Goal: Task Accomplishment & Management: Manage account settings

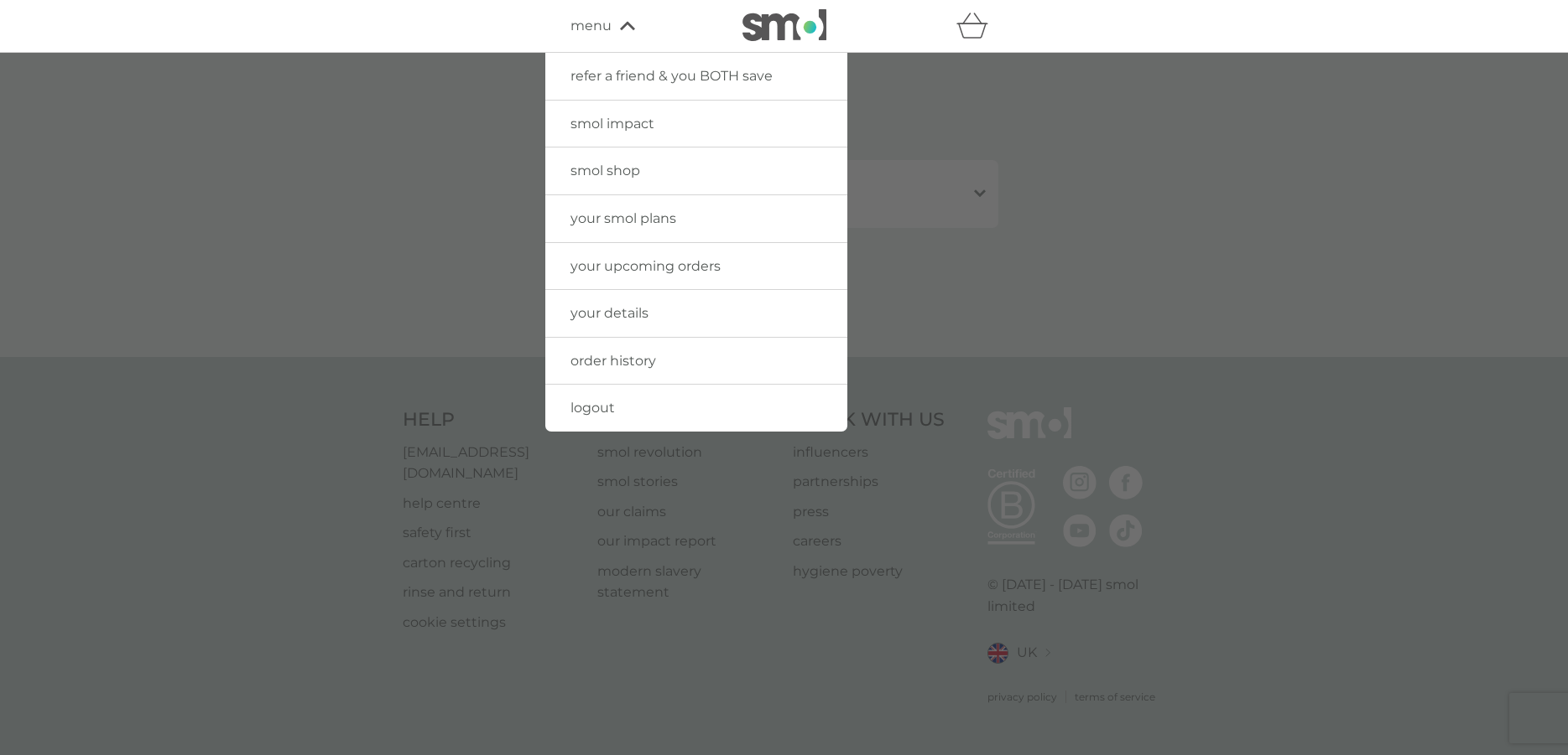
click at [641, 361] on span "order history" at bounding box center [613, 361] width 86 height 16
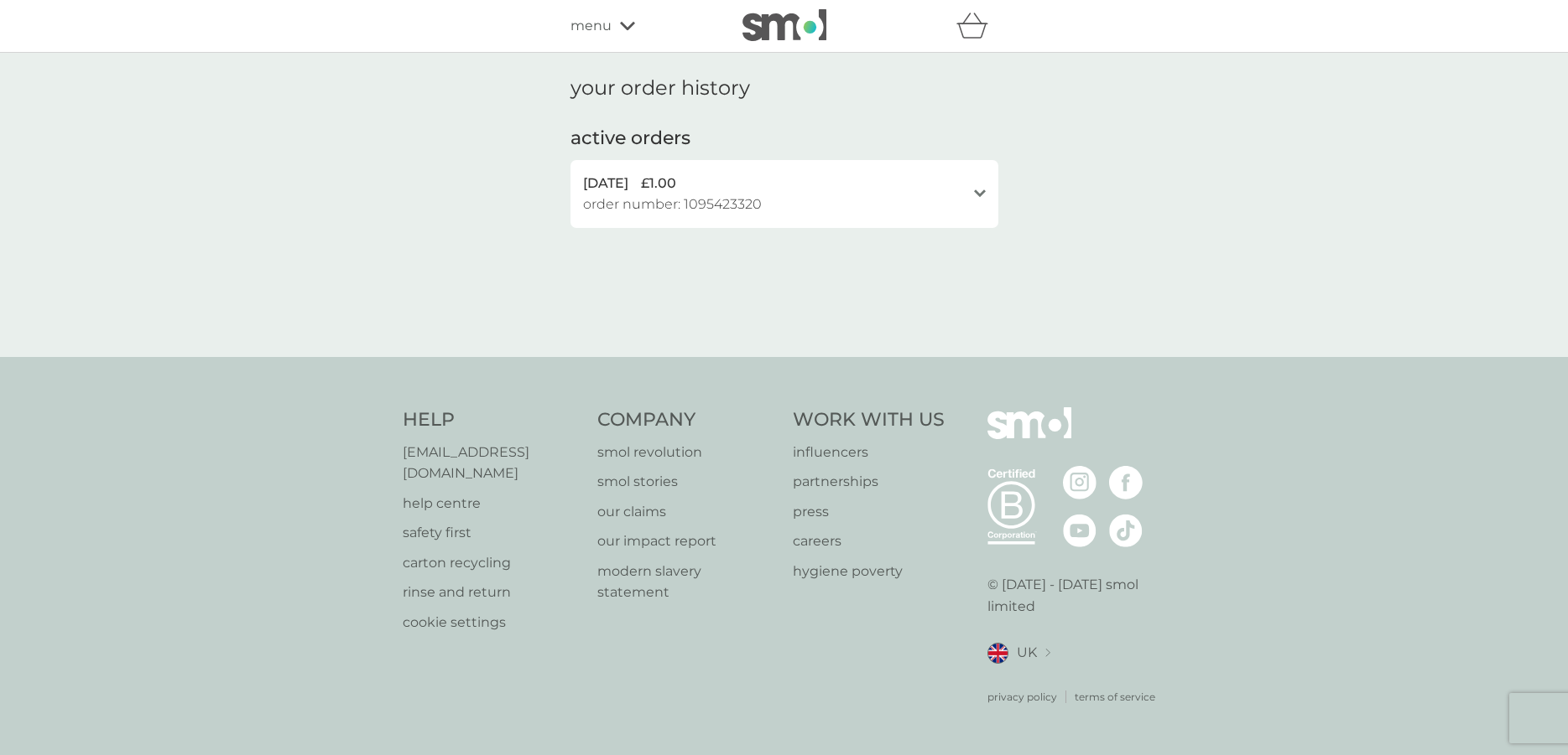
click at [612, 23] on div "menu" at bounding box center [641, 25] width 143 height 22
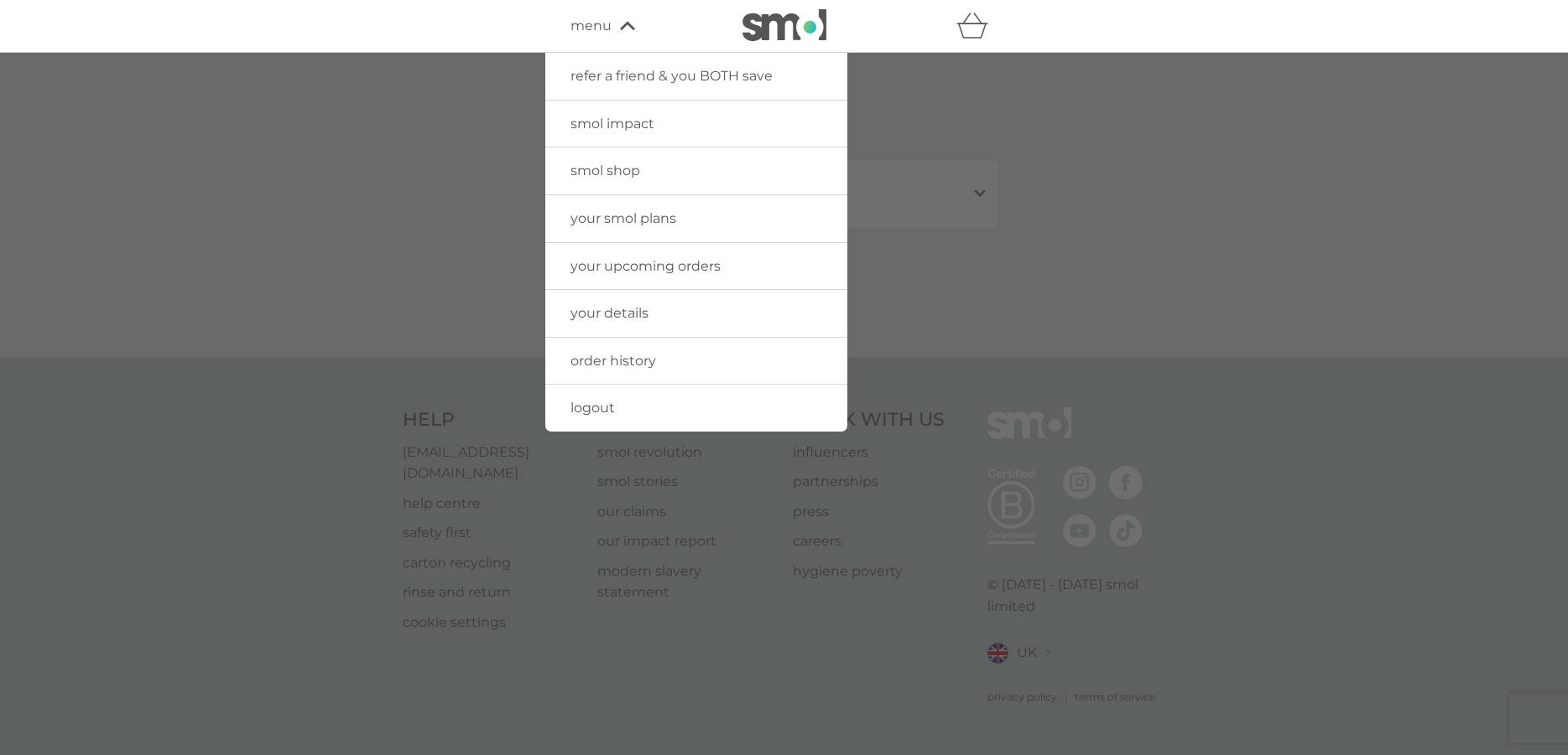
click at [620, 125] on span "smol impact" at bounding box center [612, 124] width 84 height 16
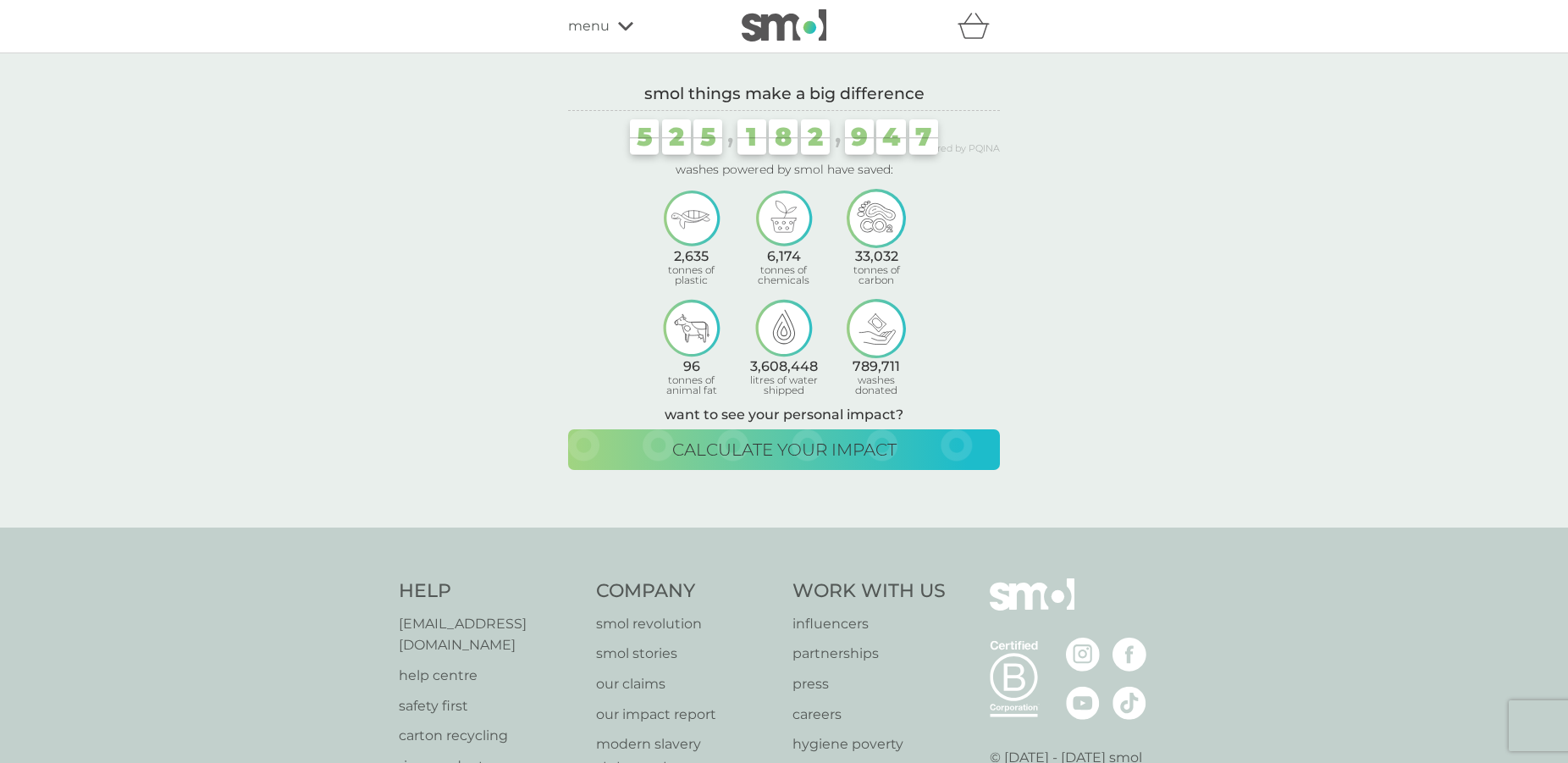
click at [632, 31] on icon at bounding box center [625, 26] width 15 height 10
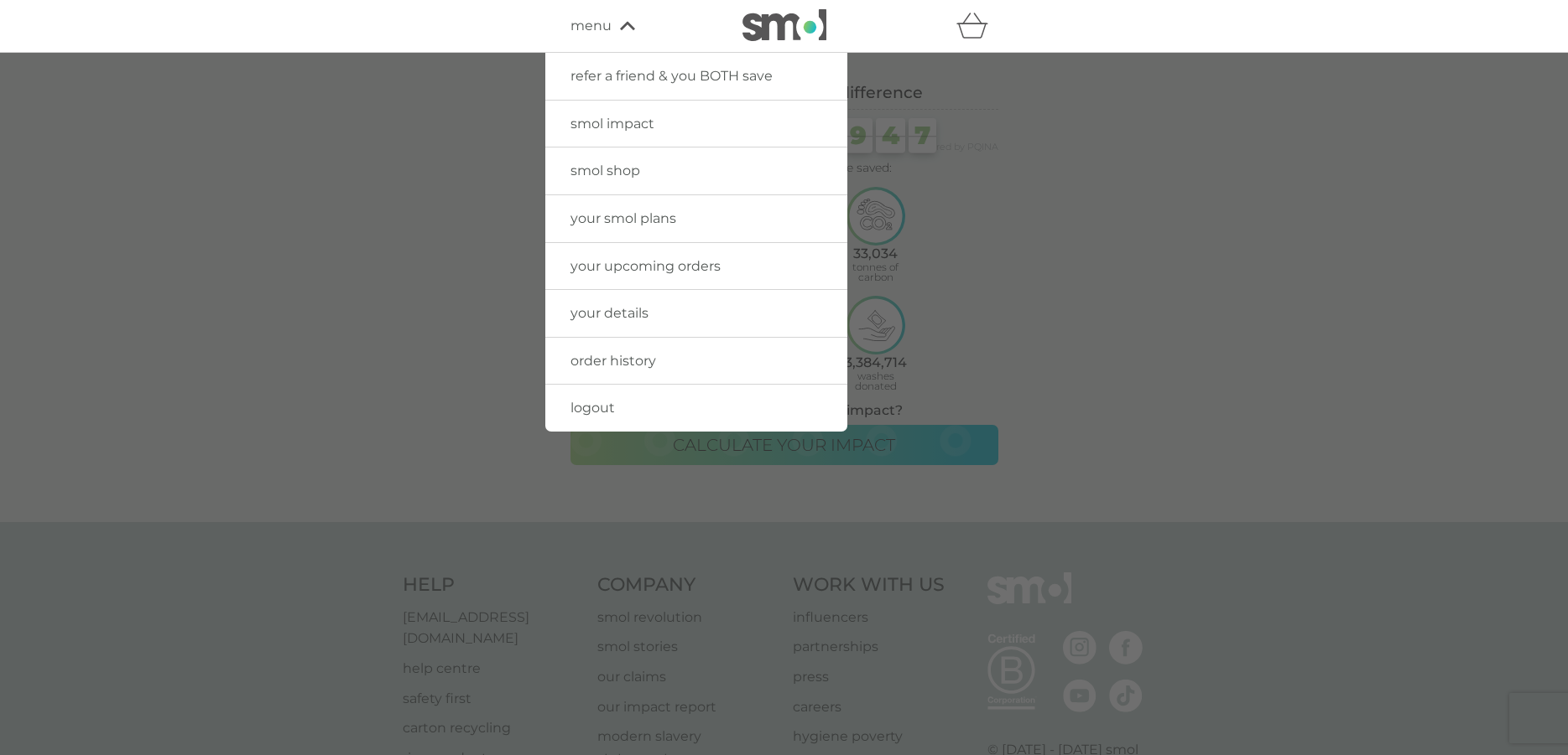
click at [611, 317] on span "your details" at bounding box center [609, 313] width 78 height 16
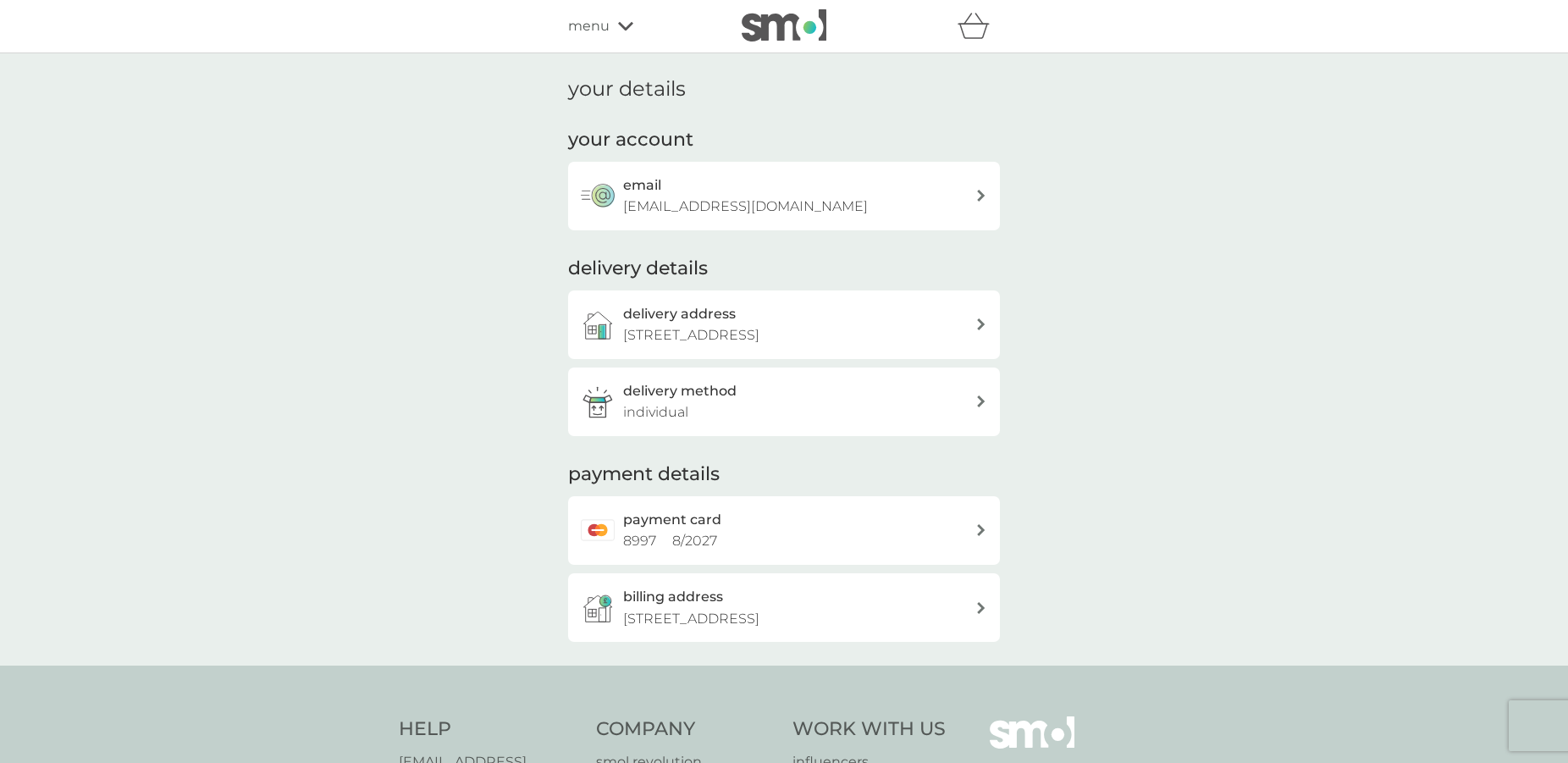
click at [602, 36] on span "menu" at bounding box center [589, 25] width 42 height 22
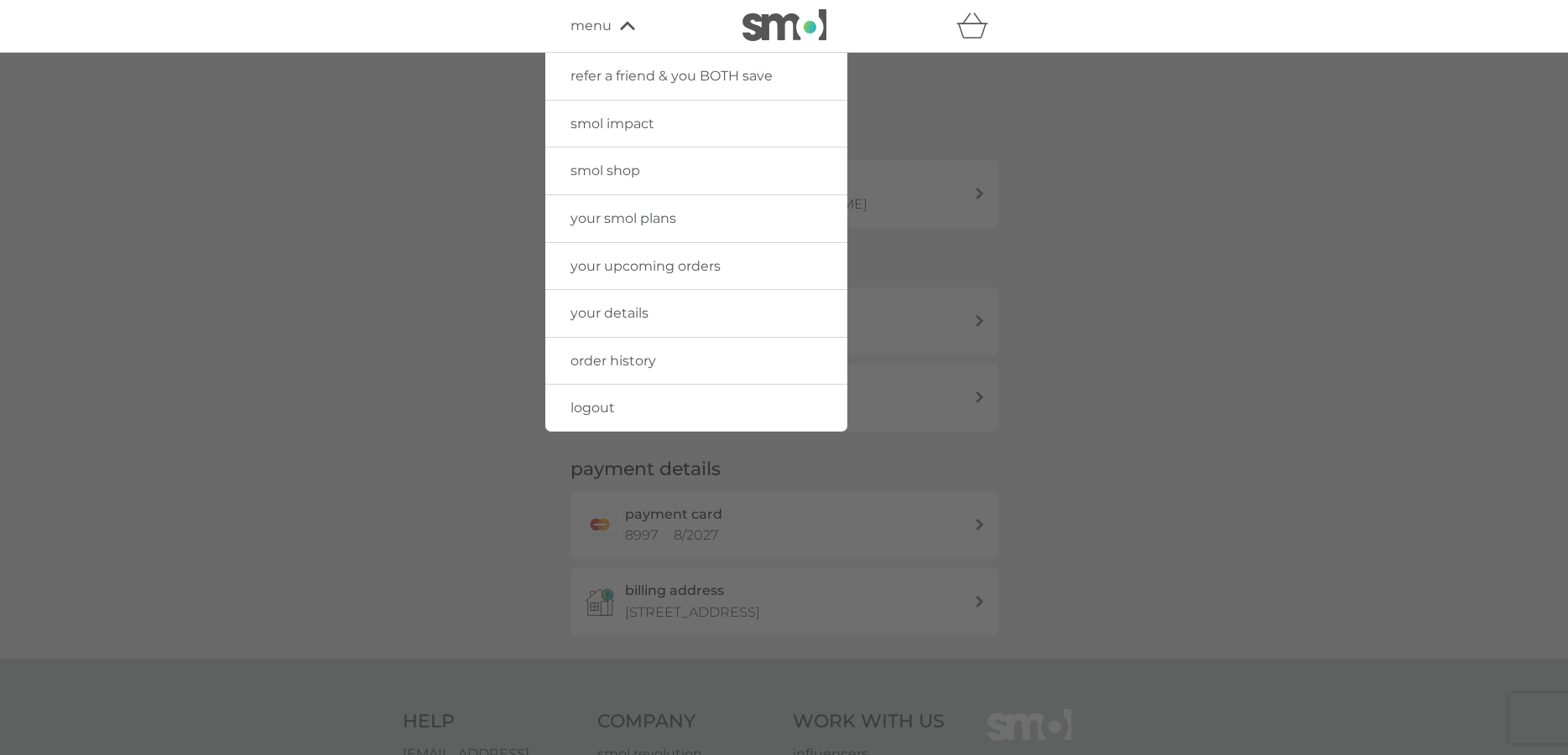
click at [596, 35] on span "menu" at bounding box center [591, 25] width 42 height 22
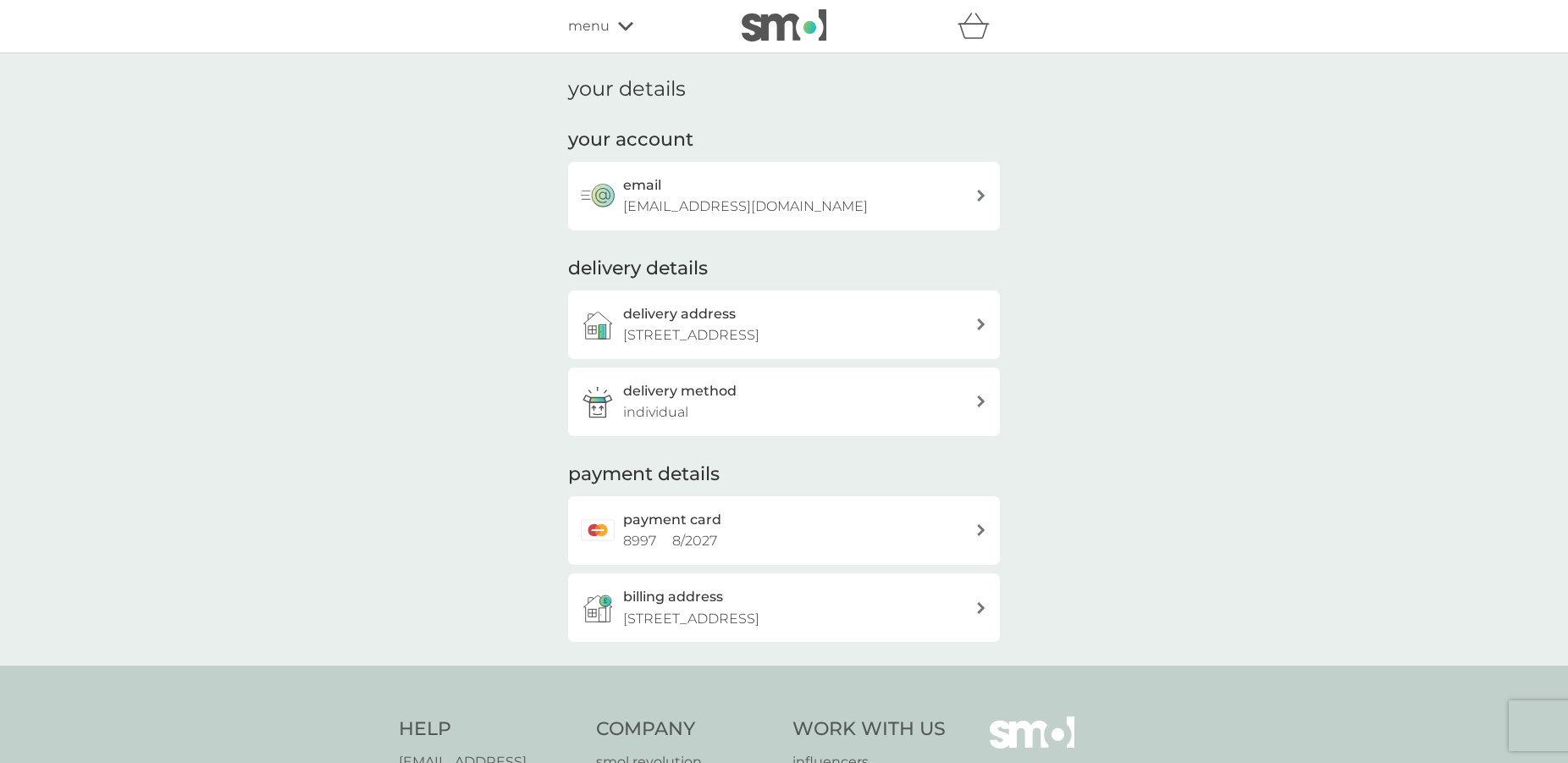
click at [965, 402] on div "delivery method individual" at bounding box center [798, 401] width 352 height 43
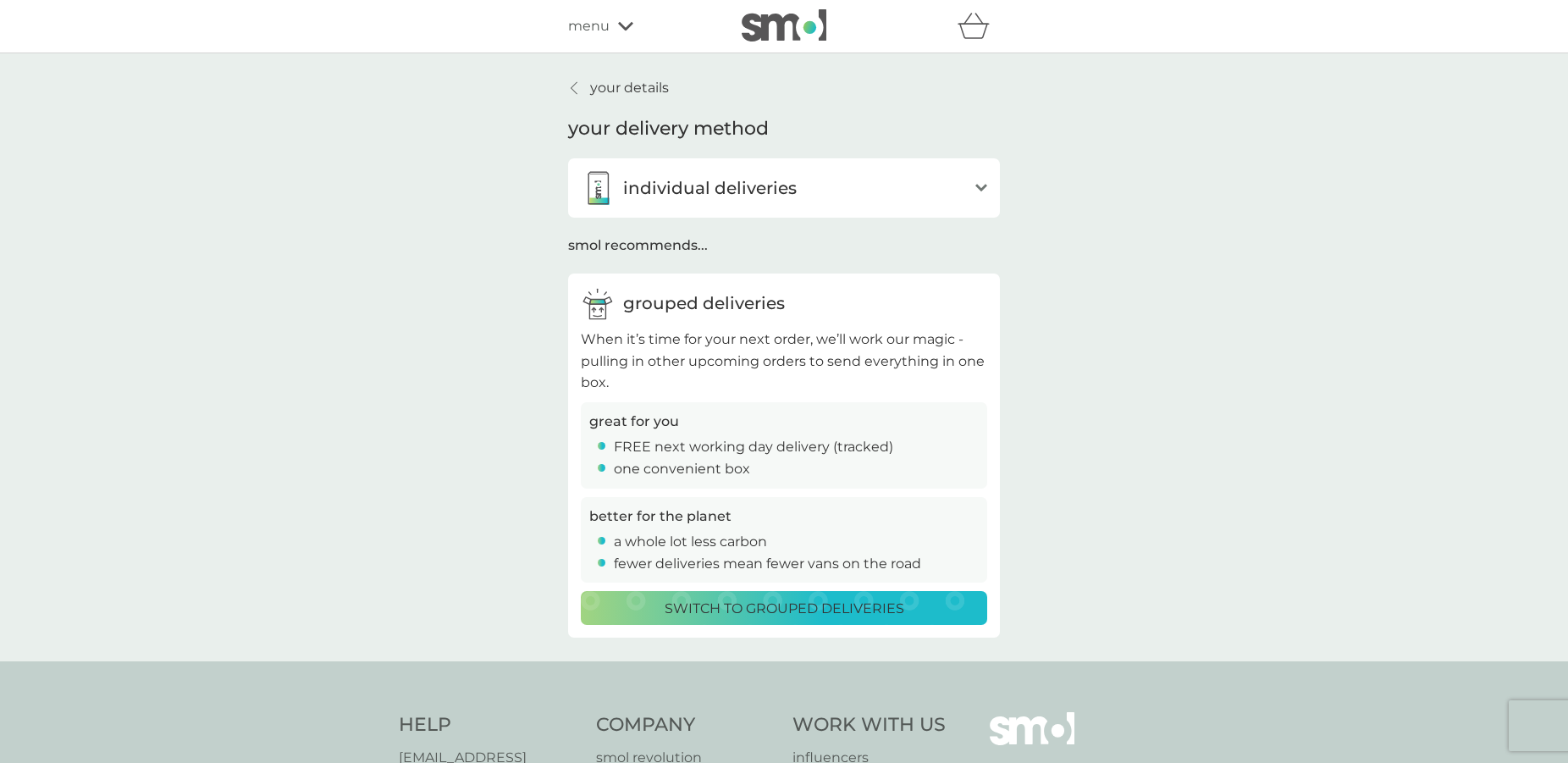
click at [615, 26] on div "menu" at bounding box center [639, 25] width 144 height 22
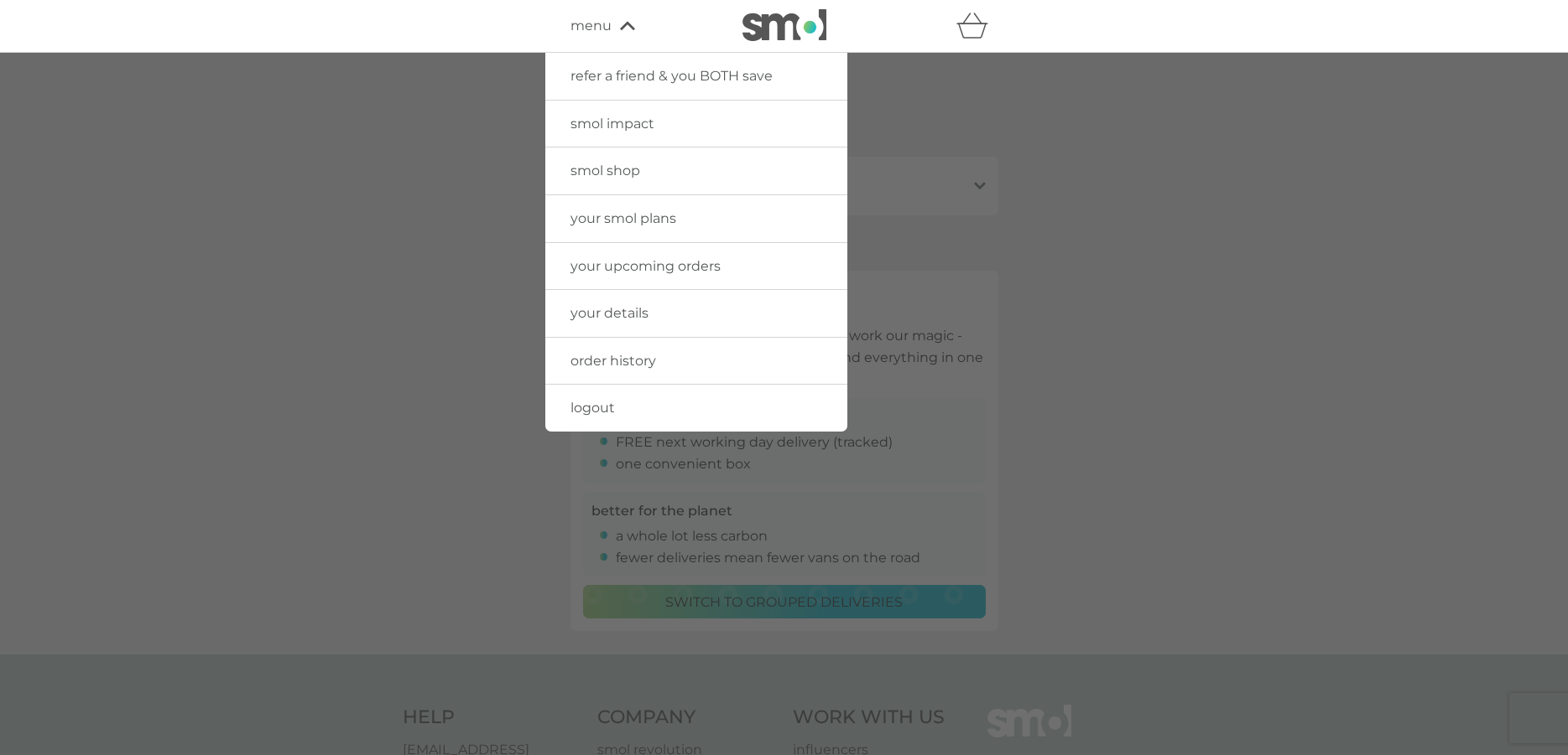
click at [668, 257] on link "your upcoming orders" at bounding box center [696, 266] width 302 height 47
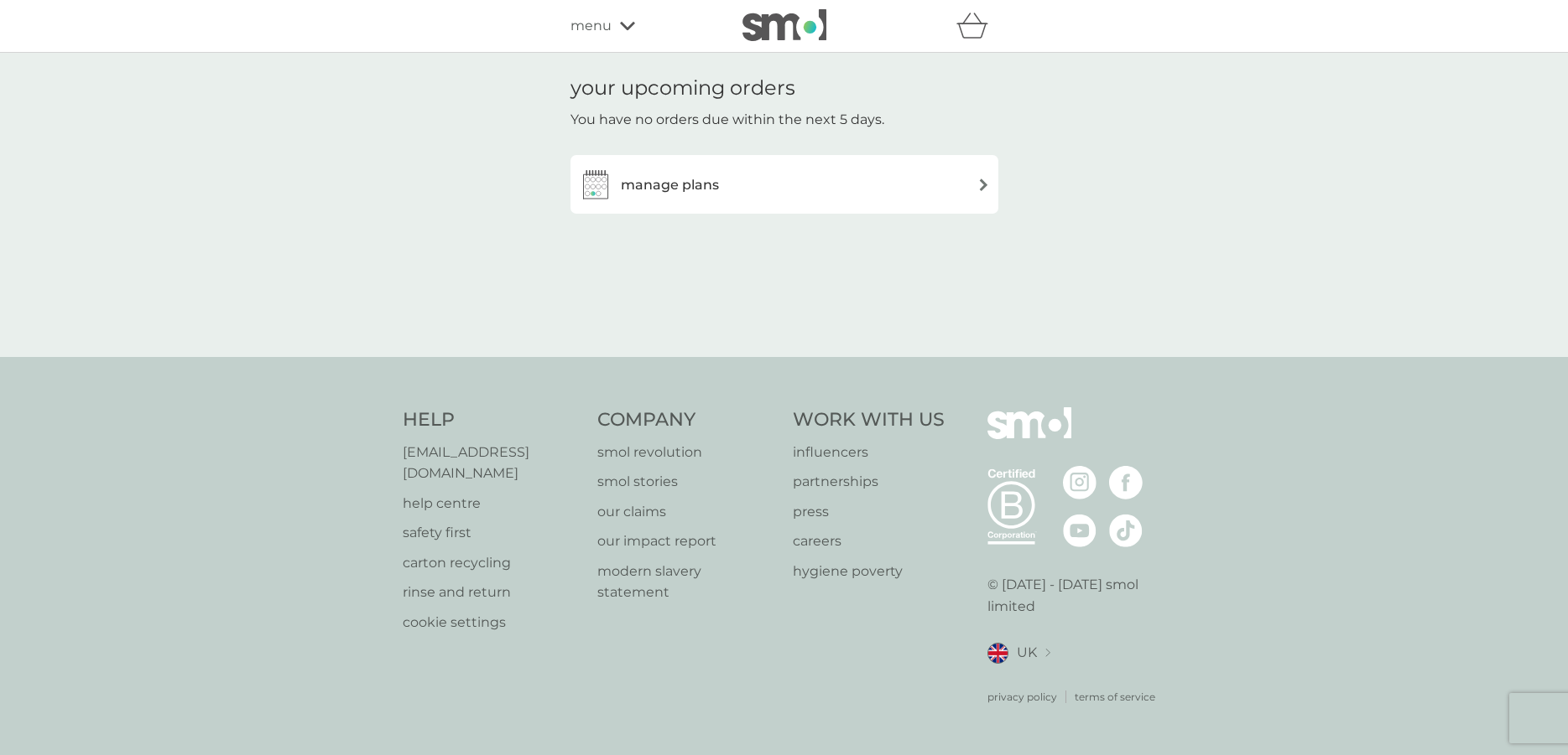
click at [690, 117] on p "You have no orders due within the next 5 days." at bounding box center [727, 119] width 314 height 22
drag, startPoint x: 690, startPoint y: 117, endPoint x: 692, endPoint y: 89, distance: 28.1
click at [692, 89] on div "your upcoming orders You have no orders due within the next 5 days." at bounding box center [784, 103] width 427 height 54
click at [692, 89] on h1 "your upcoming orders" at bounding box center [683, 88] width 225 height 24
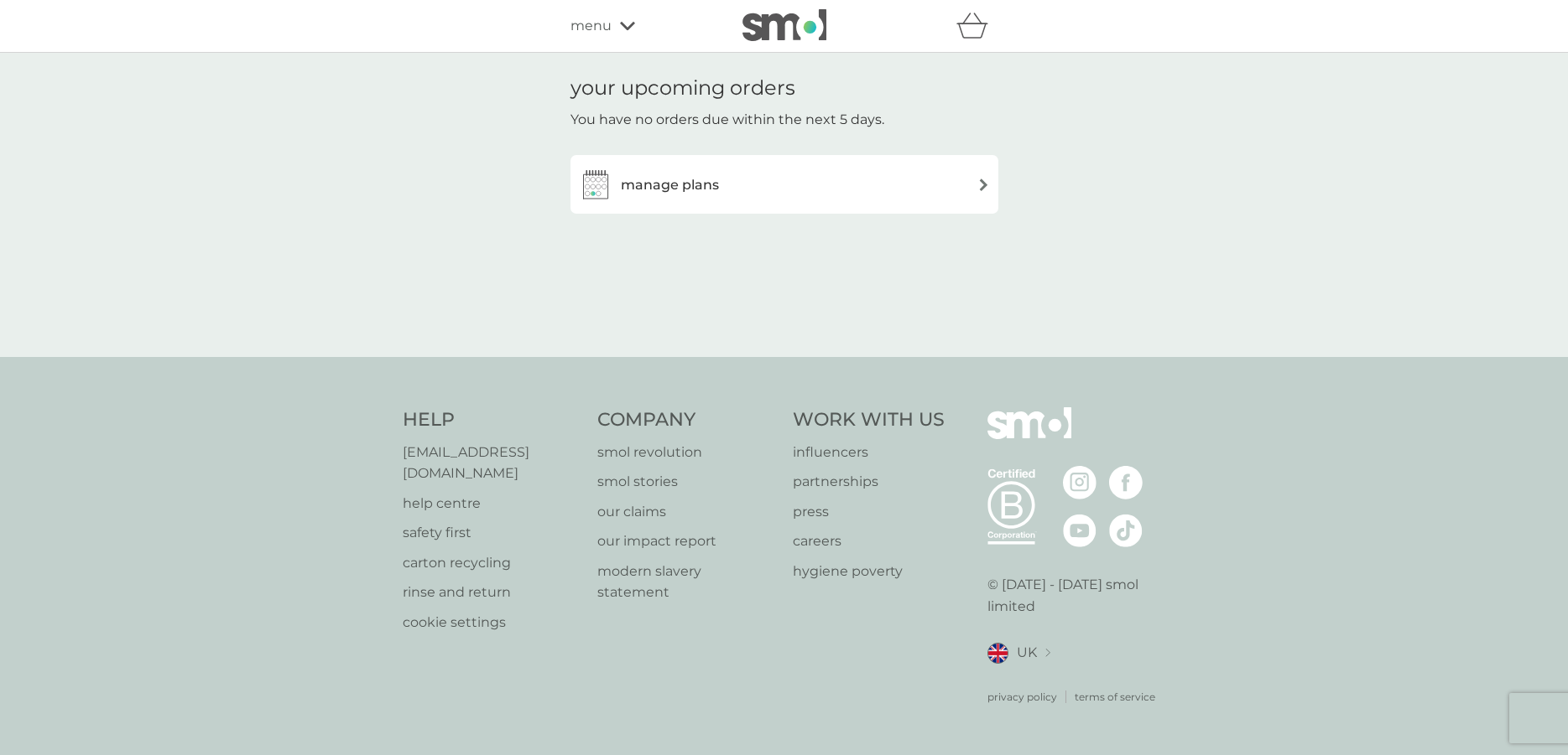
click at [762, 189] on div "manage plans" at bounding box center [784, 184] width 411 height 34
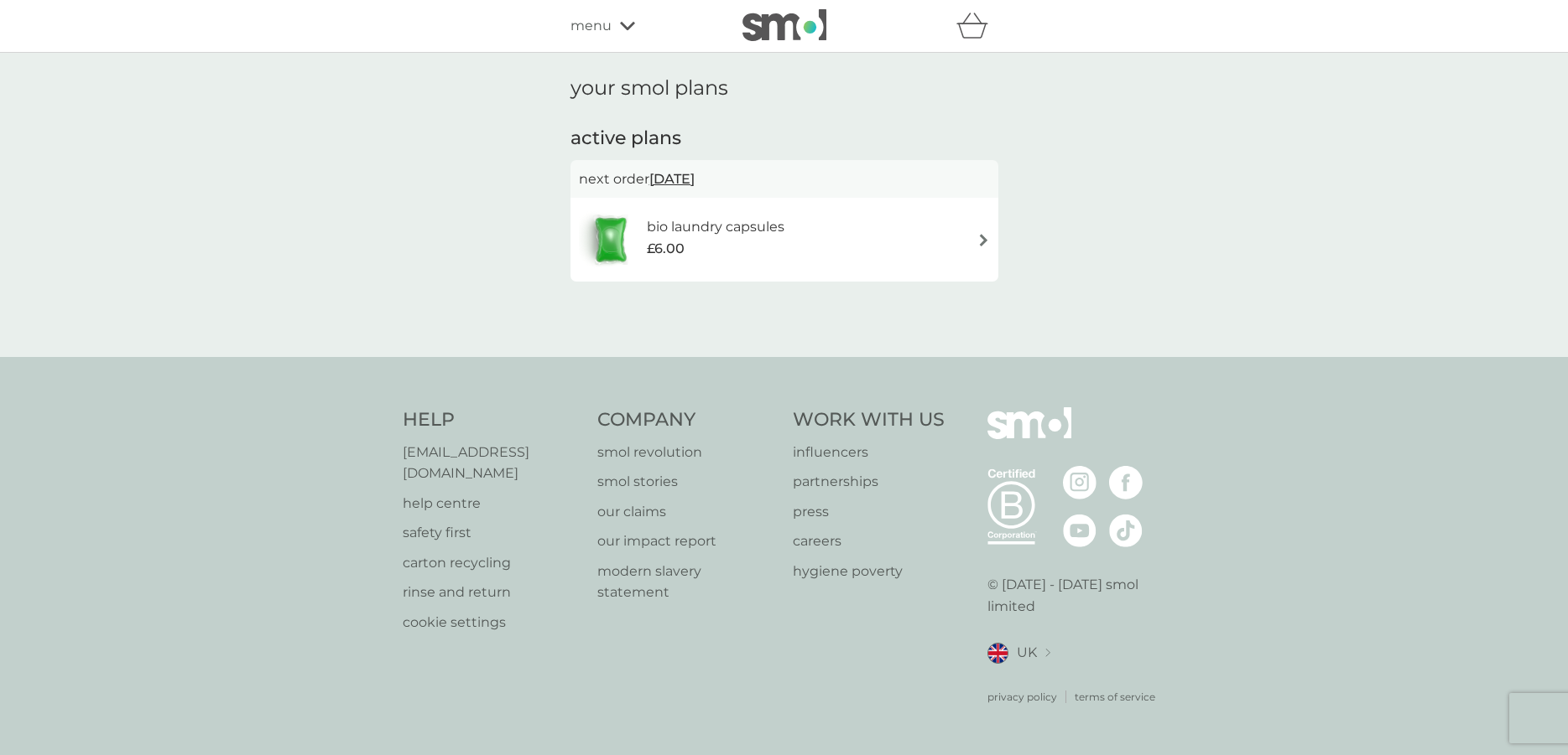
click at [811, 180] on p "next order [DATE]" at bounding box center [784, 179] width 411 height 22
click at [785, 225] on div "bio laundry capsules £6.00" at bounding box center [723, 240] width 154 height 47
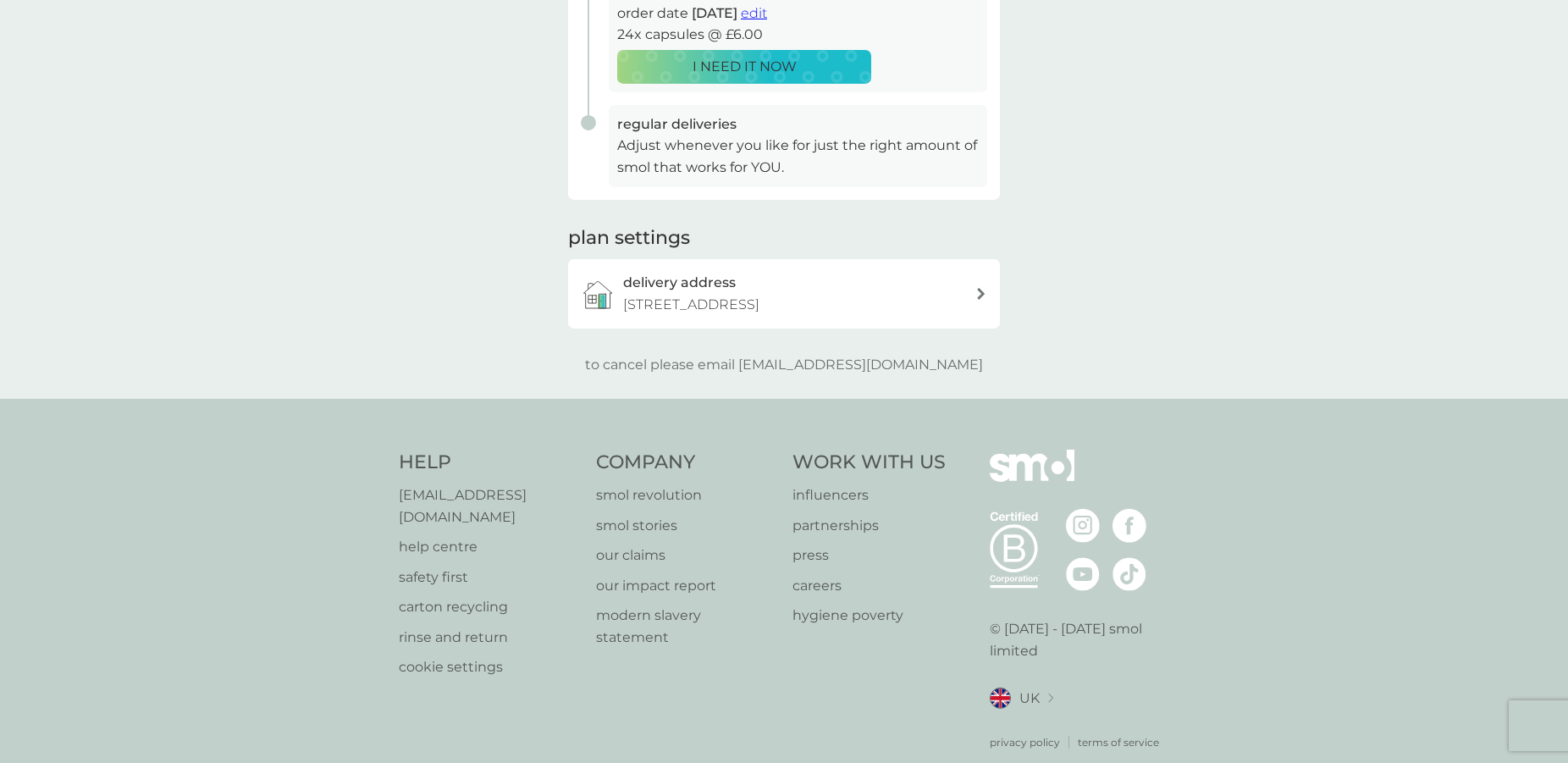
scroll to position [400, 0]
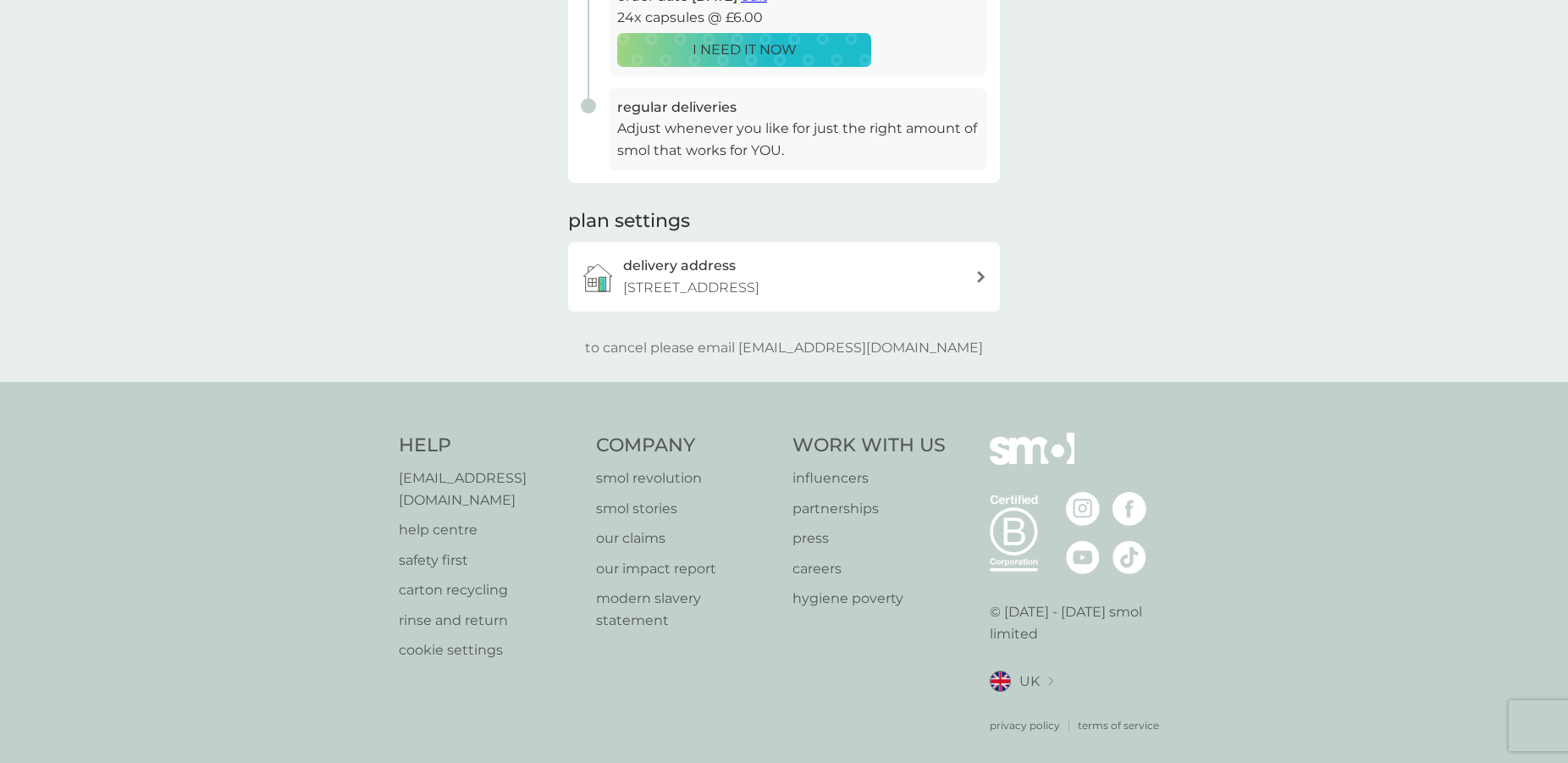
click at [1123, 508] on img at bounding box center [1129, 509] width 34 height 34
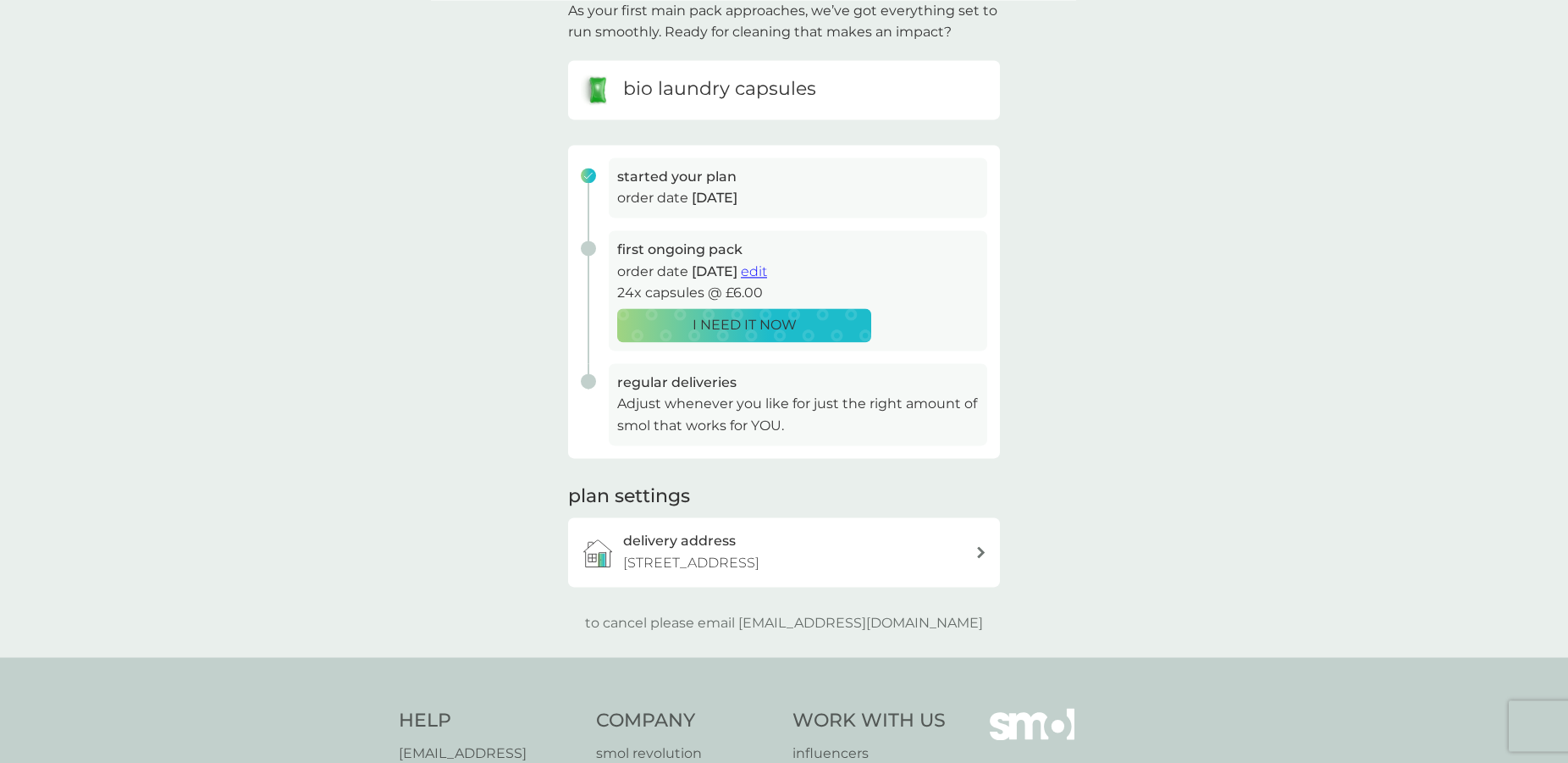
scroll to position [54, 0]
